Goal: Task Accomplishment & Management: Complete application form

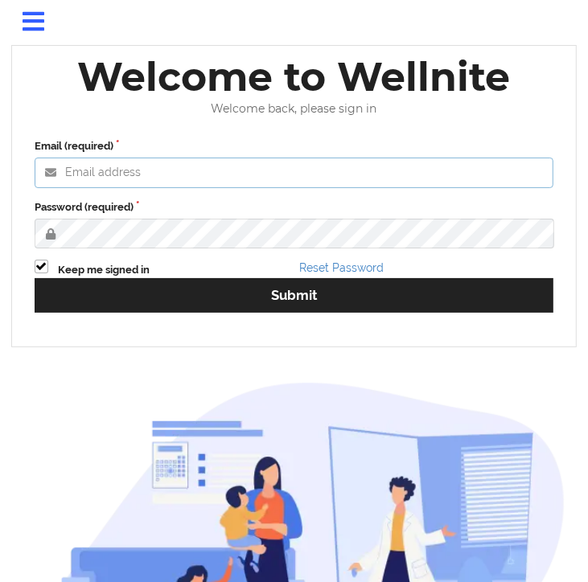
click at [191, 159] on input "Email (required)" at bounding box center [294, 173] width 519 height 31
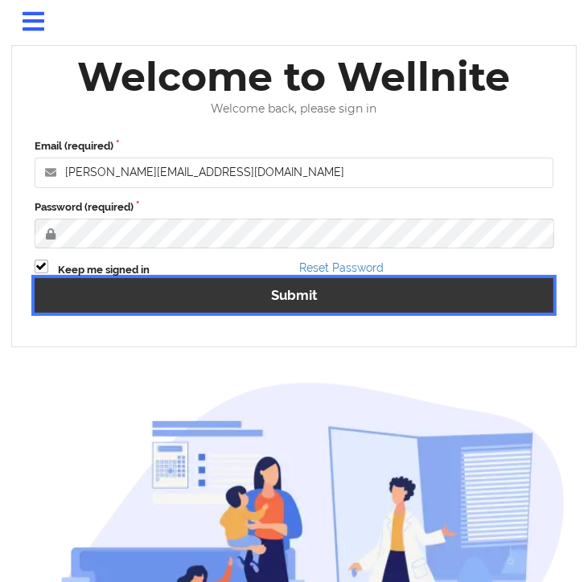
click at [196, 295] on button "Submit" at bounding box center [294, 295] width 519 height 35
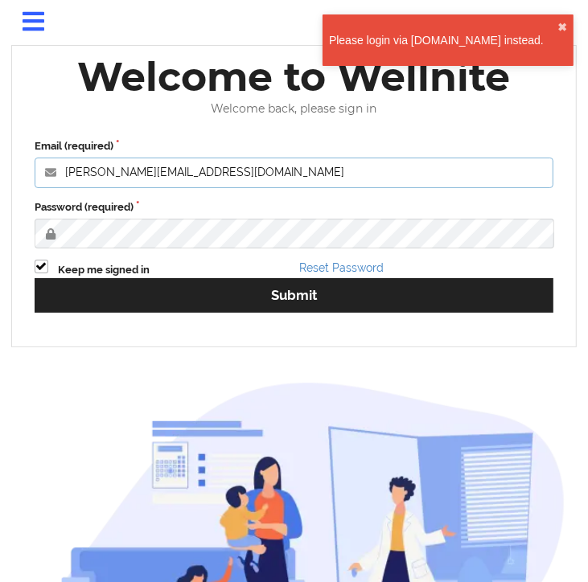
click at [170, 169] on input "[PERSON_NAME][EMAIL_ADDRESS][DOMAIN_NAME]" at bounding box center [294, 173] width 519 height 31
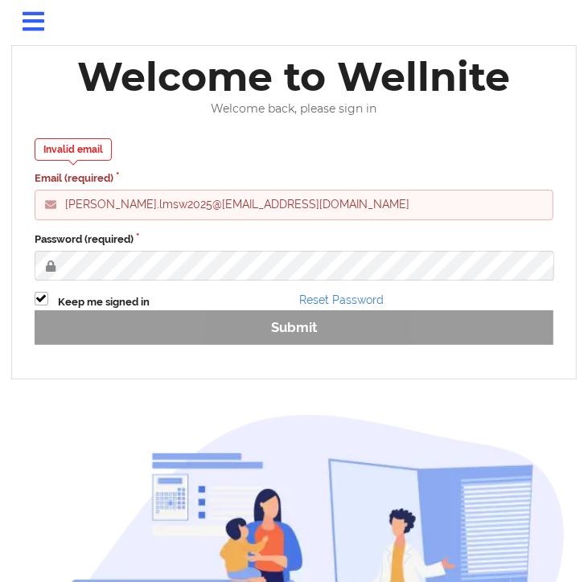
drag, startPoint x: 267, startPoint y: 205, endPoint x: 0, endPoint y: 224, distance: 267.7
click at [0, 224] on html "× Login Forgot Password Exceptional care designed for you. Our Customers Love U…" at bounding box center [294, 291] width 588 height 582
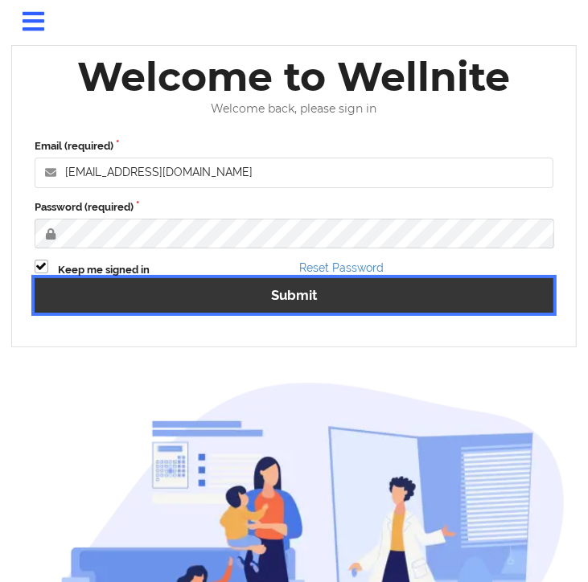
click at [343, 295] on button "Submit" at bounding box center [294, 295] width 519 height 35
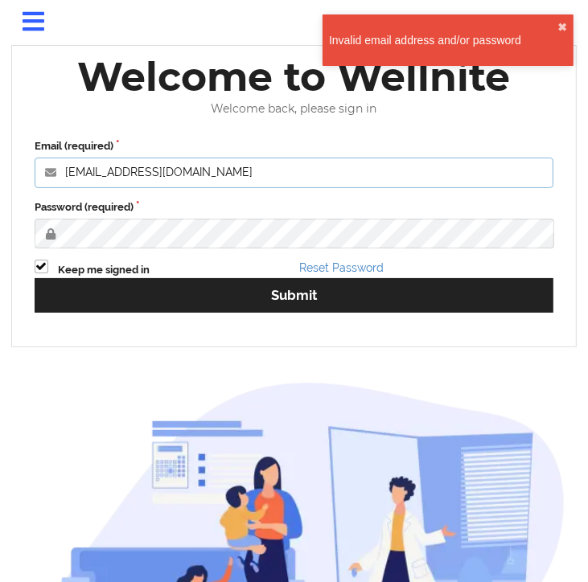
type input "[PERSON_NAME][EMAIL_ADDRESS][DOMAIN_NAME]"
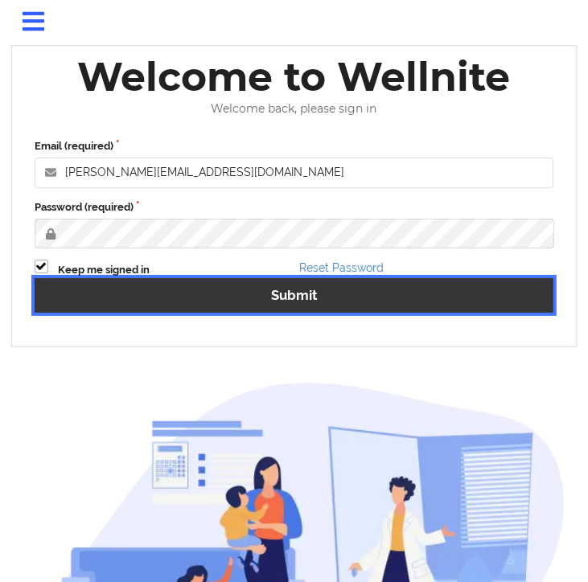
click at [257, 297] on button "Submit" at bounding box center [294, 295] width 519 height 35
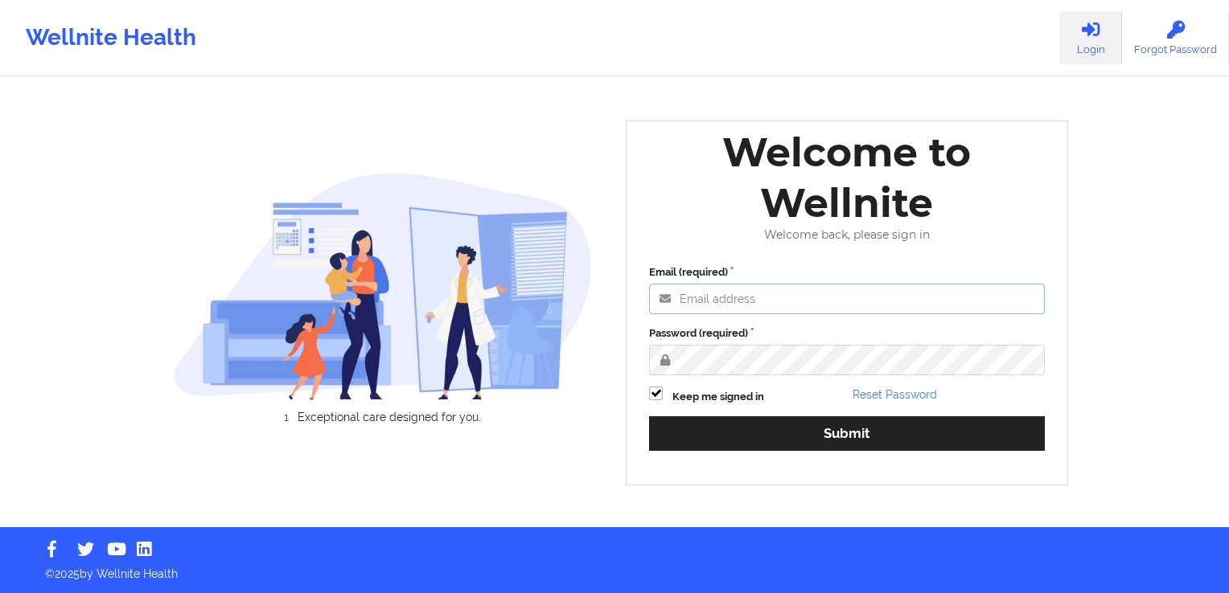
type input "[PERSON_NAME][EMAIL_ADDRESS][DOMAIN_NAME]"
click at [758, 296] on input "[PERSON_NAME][EMAIL_ADDRESS][DOMAIN_NAME]" at bounding box center [847, 299] width 396 height 31
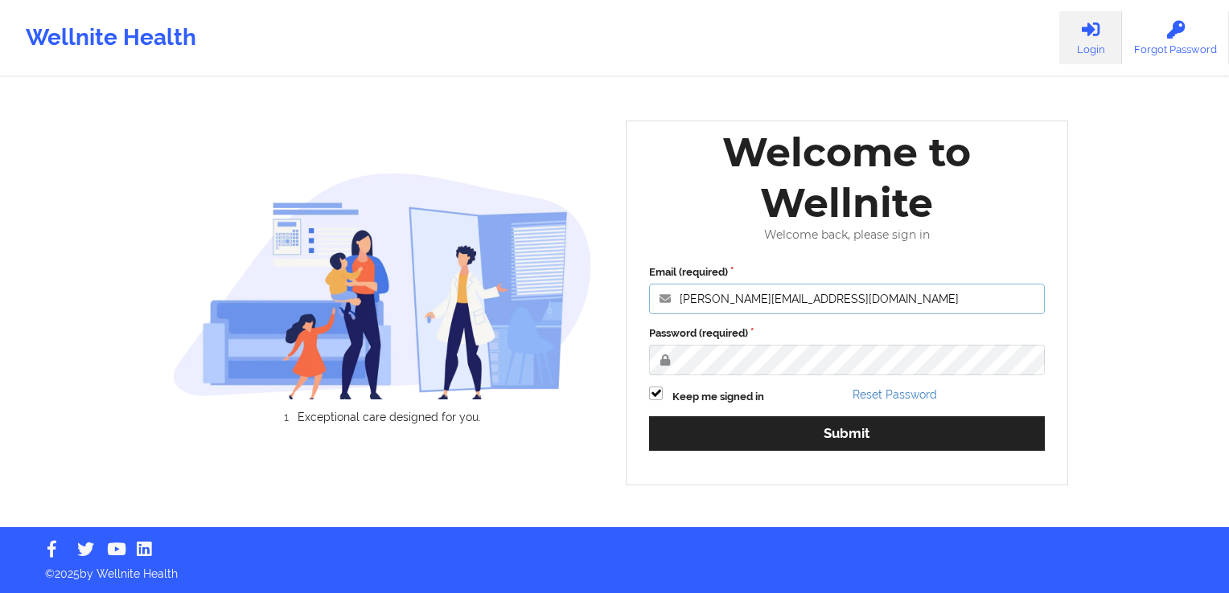
click at [843, 298] on input "[PERSON_NAME][EMAIL_ADDRESS][DOMAIN_NAME]" at bounding box center [847, 299] width 396 height 31
drag, startPoint x: 843, startPoint y: 298, endPoint x: 542, endPoint y: 313, distance: 301.1
click at [542, 313] on div "Exceptional care designed for you. Welcome to Wellnite Welcome back, please sig…" at bounding box center [614, 263] width 929 height 527
